Goal: Information Seeking & Learning: Understand process/instructions

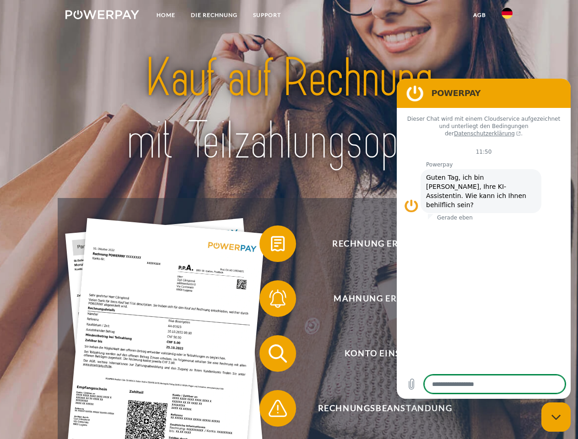
click at [102, 16] on img at bounding box center [102, 14] width 74 height 9
click at [507, 16] on img at bounding box center [506, 13] width 11 height 11
click at [479, 15] on link "agb" at bounding box center [479, 15] width 28 height 16
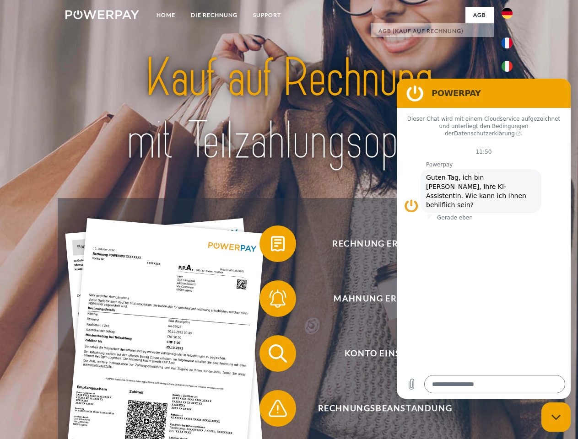
click at [271, 246] on span at bounding box center [264, 244] width 46 height 46
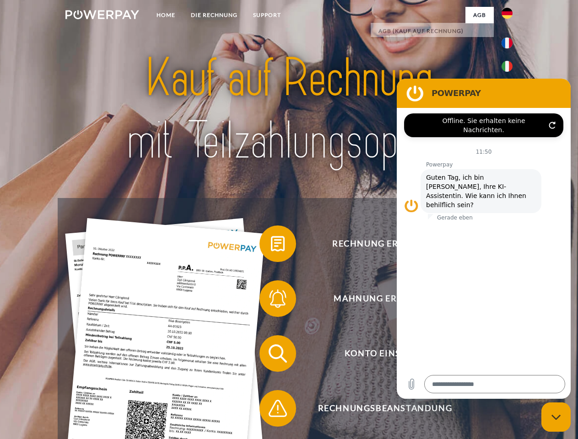
click at [271, 300] on span at bounding box center [264, 299] width 46 height 46
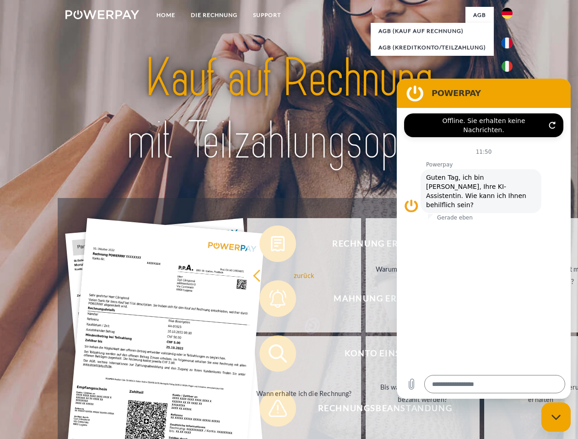
click at [365, 355] on link "Bis wann muss die Rechnung bezahlt werden?" at bounding box center [422, 393] width 114 height 114
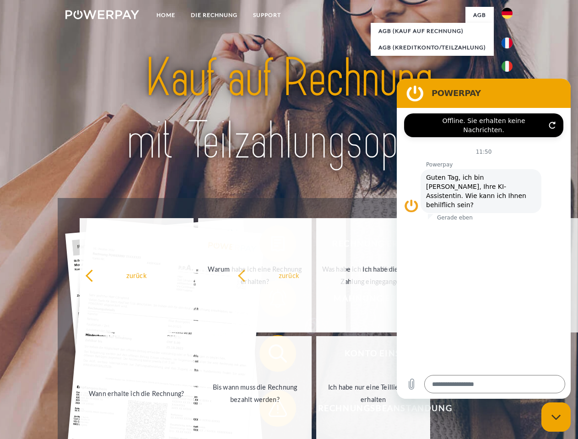
click at [271, 410] on span at bounding box center [264, 408] width 46 height 46
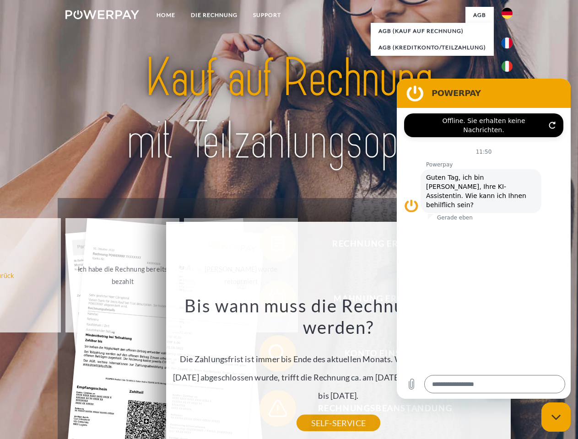
click at [556, 417] on icon "Messaging-Fenster schließen" at bounding box center [556, 417] width 10 height 6
type textarea "*"
